Goal: Task Accomplishment & Management: Use online tool/utility

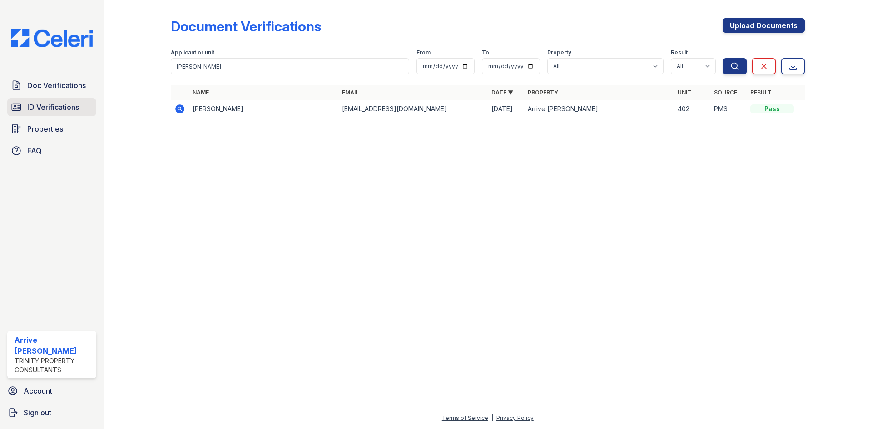
click at [23, 110] on link "ID Verifications" at bounding box center [51, 107] width 89 height 18
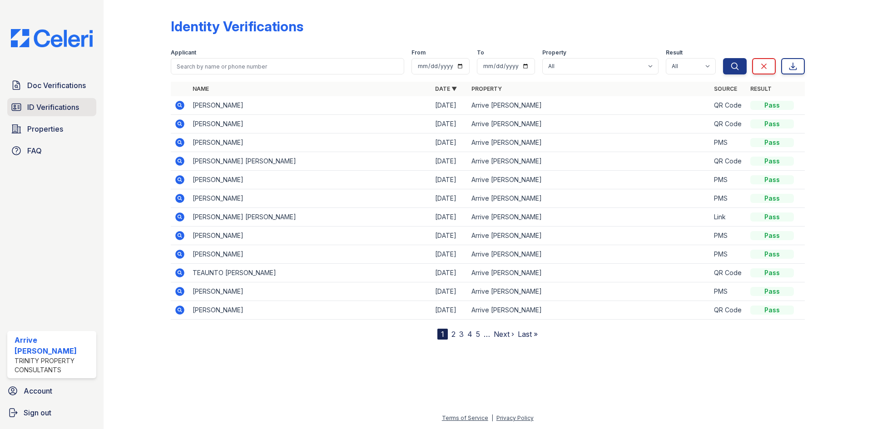
click at [60, 105] on span "ID Verifications" at bounding box center [53, 107] width 52 height 11
click at [180, 103] on icon at bounding box center [179, 105] width 11 height 11
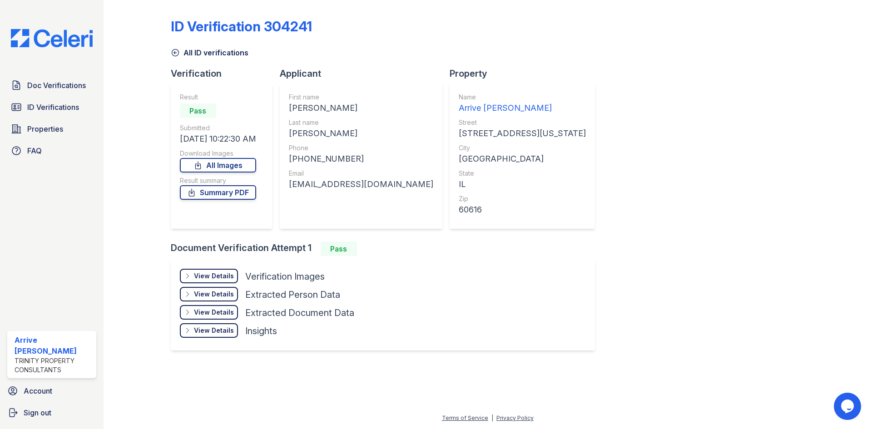
click at [215, 276] on div "View Details" at bounding box center [214, 276] width 40 height 9
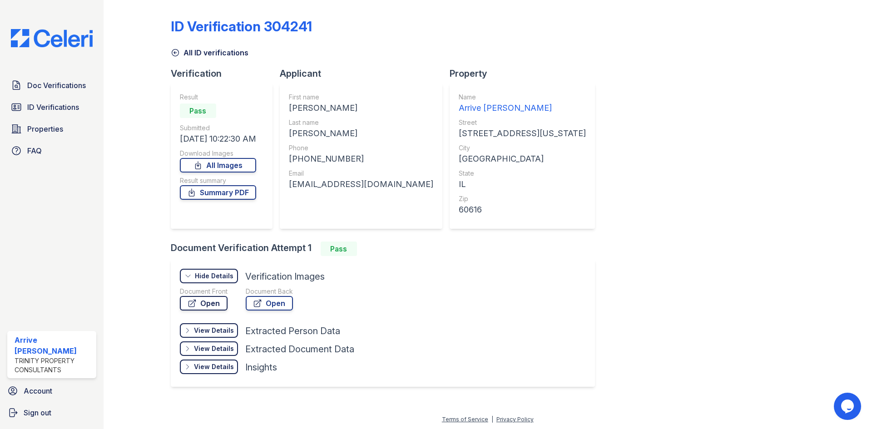
click at [210, 306] on link "Open" at bounding box center [204, 303] width 48 height 15
click at [38, 106] on span "ID Verifications" at bounding box center [53, 107] width 52 height 11
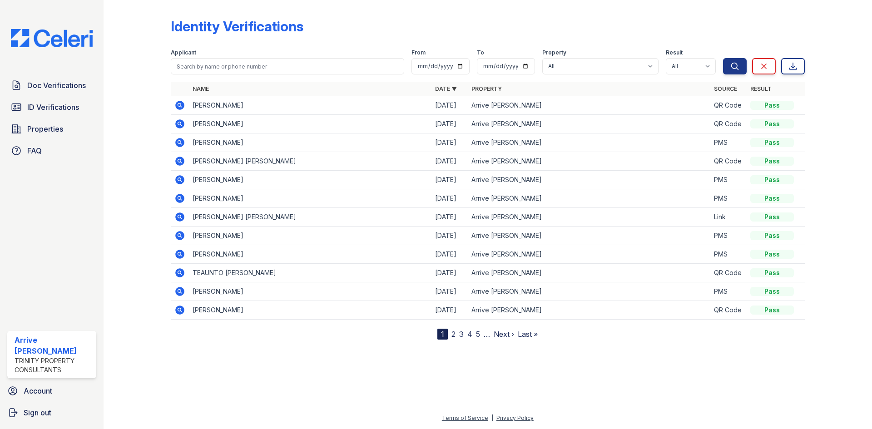
click at [180, 124] on icon at bounding box center [179, 123] width 2 height 2
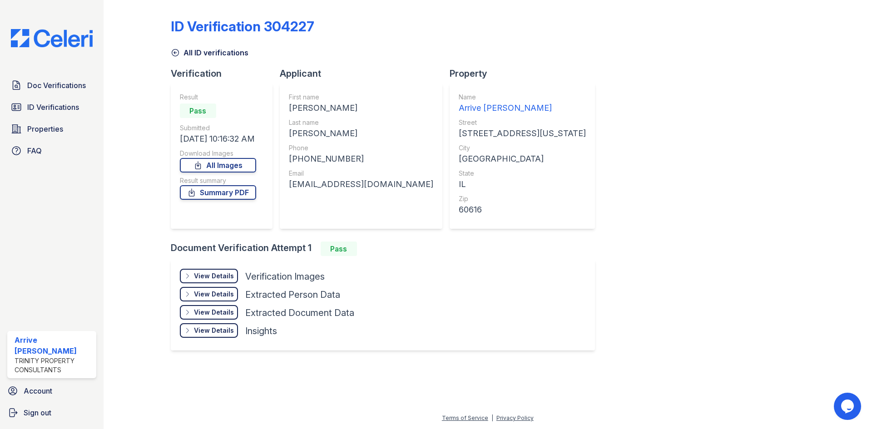
click at [220, 278] on div "View Details" at bounding box center [214, 276] width 40 height 9
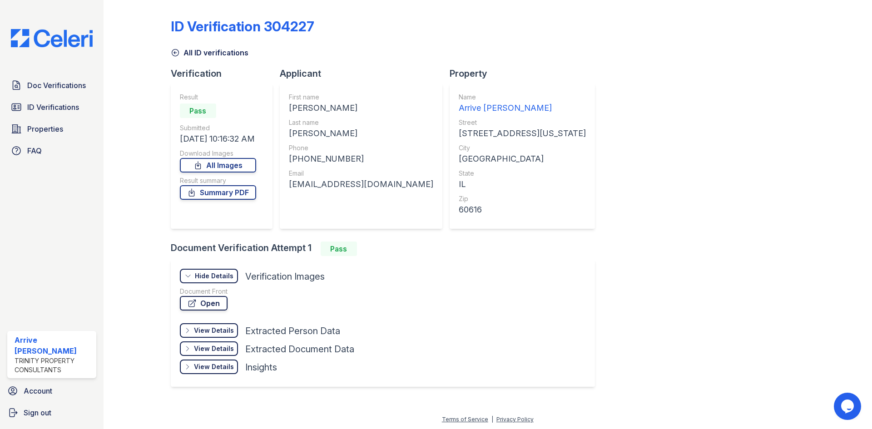
click at [211, 304] on link "Open" at bounding box center [204, 303] width 48 height 15
click at [48, 108] on span "ID Verifications" at bounding box center [53, 107] width 52 height 11
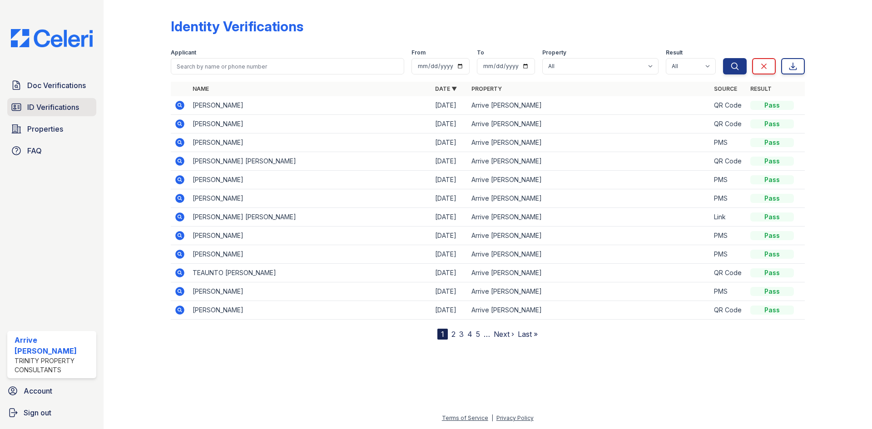
click at [42, 108] on span "ID Verifications" at bounding box center [53, 107] width 52 height 11
click at [179, 141] on icon at bounding box center [179, 142] width 2 height 2
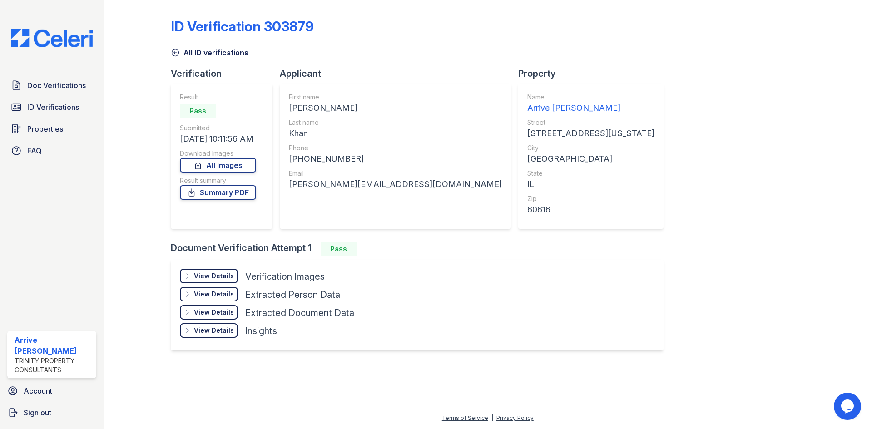
click at [216, 274] on div "View Details" at bounding box center [214, 276] width 40 height 9
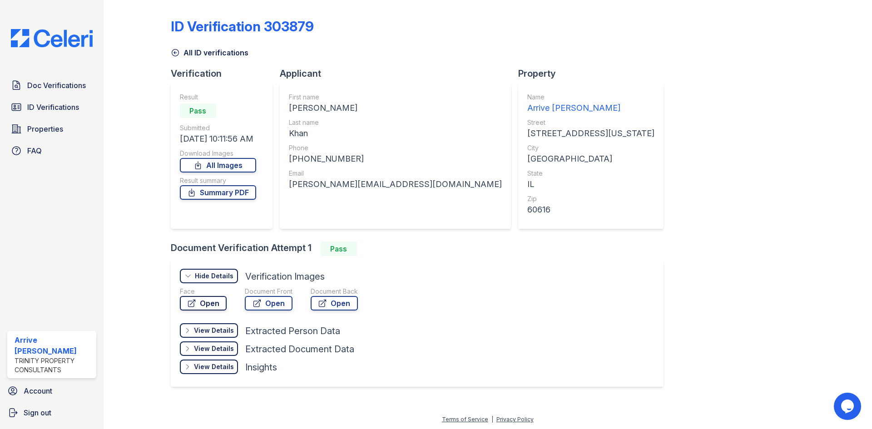
click at [204, 306] on link "Open" at bounding box center [203, 303] width 47 height 15
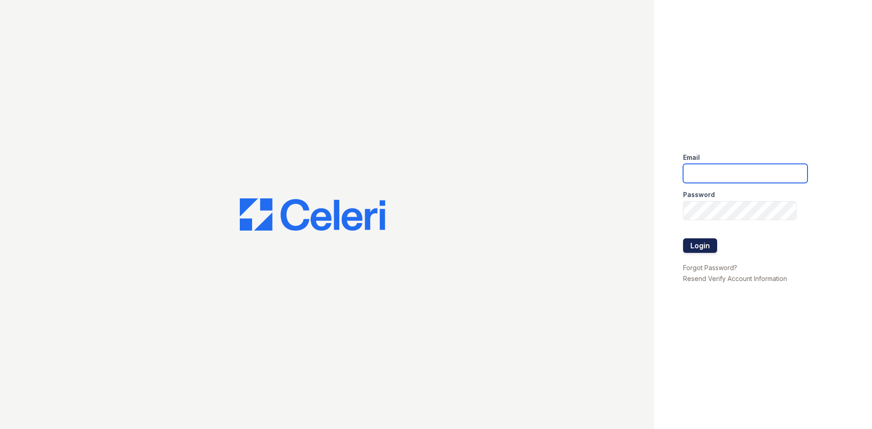
type input "[EMAIL_ADDRESS][DOMAIN_NAME]"
click at [704, 248] on button "Login" at bounding box center [700, 246] width 34 height 15
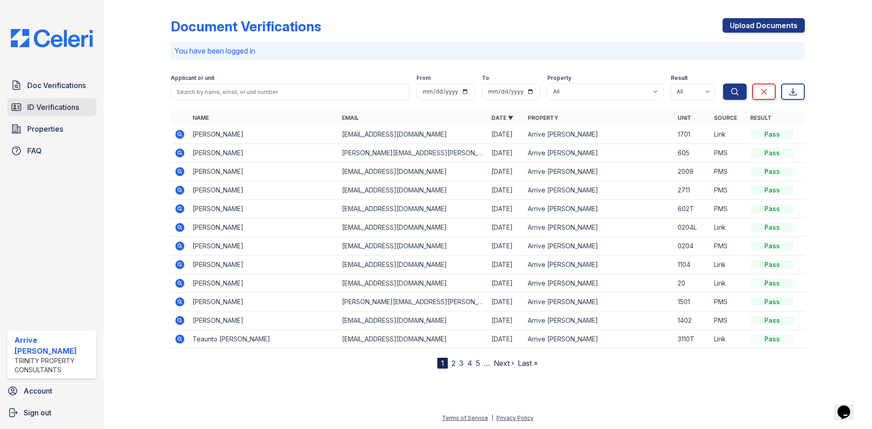
click at [33, 106] on span "ID Verifications" at bounding box center [53, 107] width 52 height 11
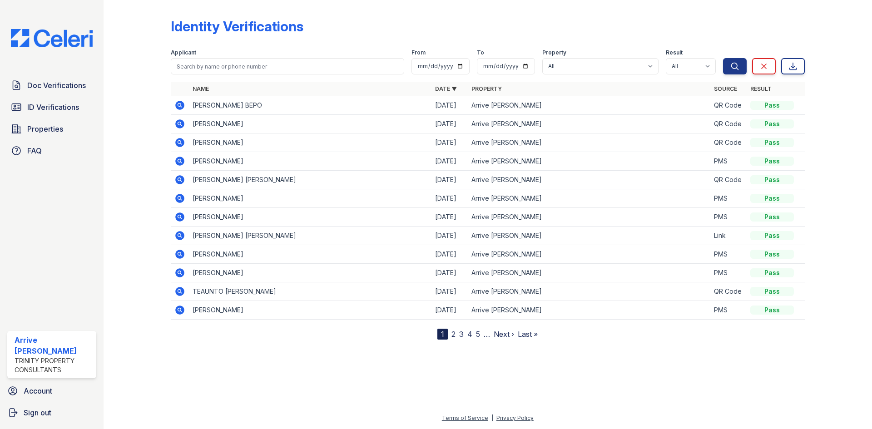
click at [182, 105] on icon at bounding box center [179, 105] width 9 height 9
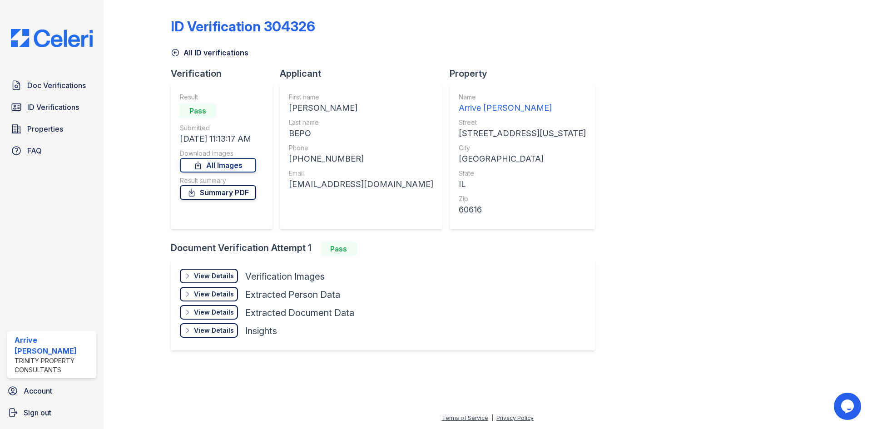
click at [242, 191] on link "Summary PDF" at bounding box center [218, 192] width 76 height 15
